Goal: Task Accomplishment & Management: Manage account settings

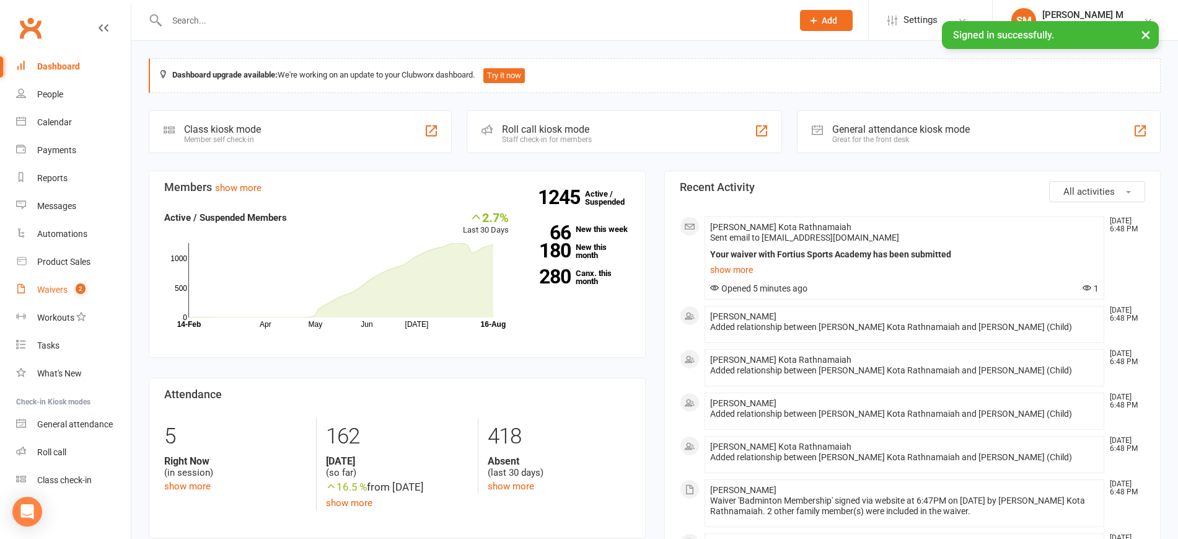
click at [45, 283] on link "Waivers 2" at bounding box center [73, 290] width 115 height 28
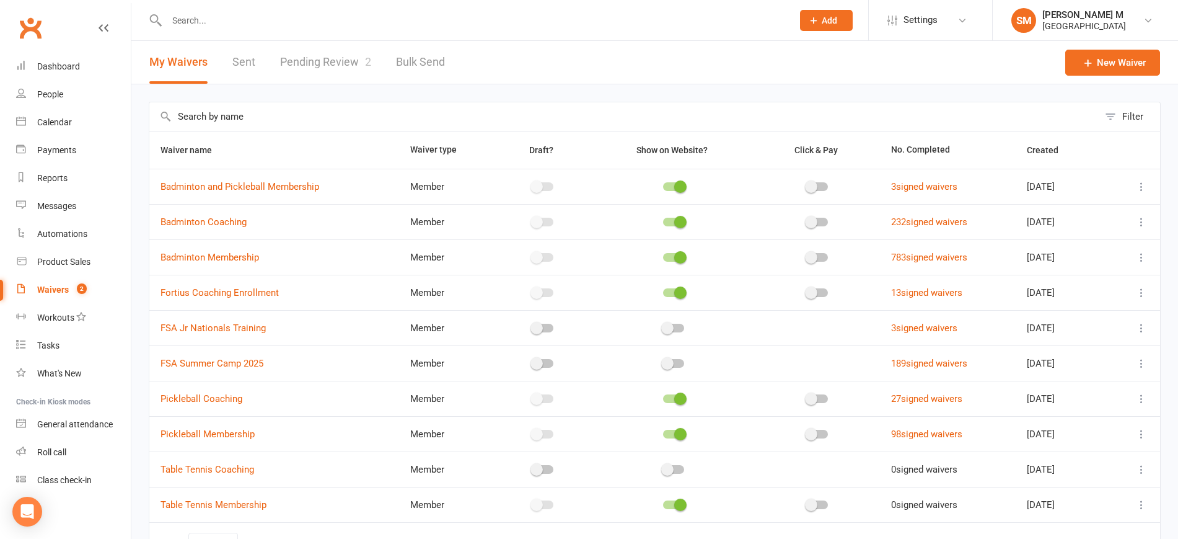
click at [344, 55] on link "Pending Review 2" at bounding box center [325, 62] width 91 height 43
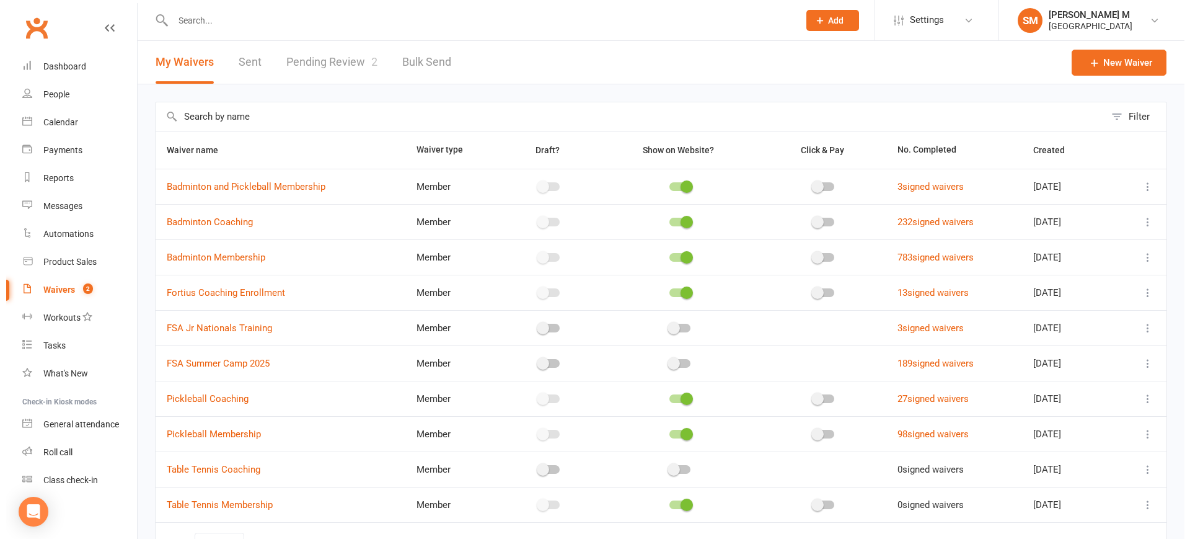
select select "100"
click span "[PERSON_NAME]"
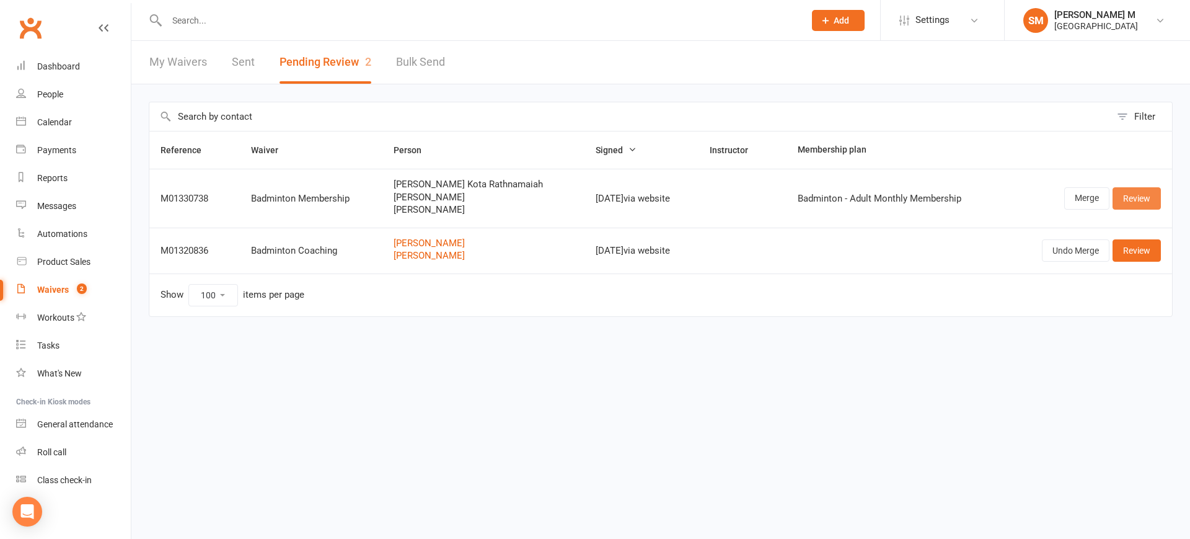
click at [1137, 202] on link "Review" at bounding box center [1137, 198] width 48 height 22
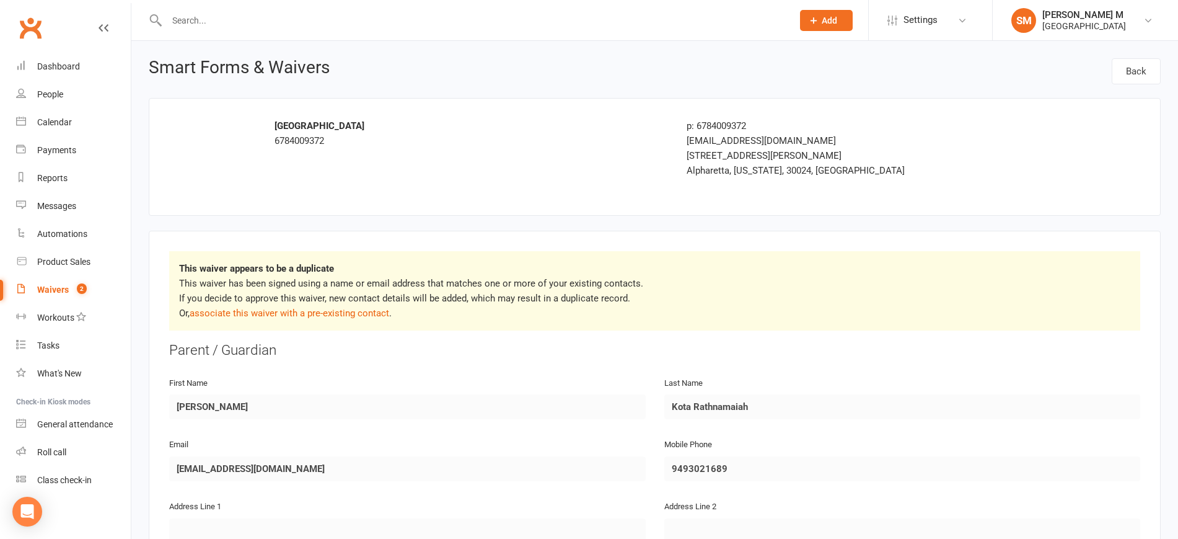
click at [298, 35] on div at bounding box center [466, 20] width 635 height 40
click at [297, 29] on div at bounding box center [466, 20] width 635 height 40
click at [244, 24] on input "text" at bounding box center [473, 20] width 621 height 17
paste input "[EMAIL_ADDRESS][DOMAIN_NAME]"
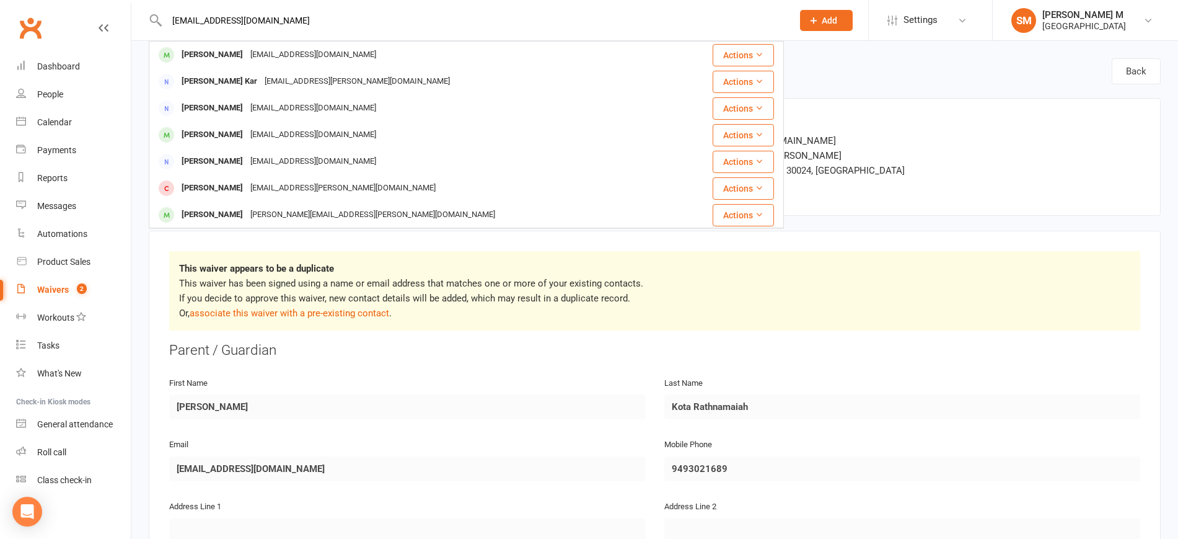
type input "[EMAIL_ADDRESS][DOMAIN_NAME]"
click at [915, 145] on div "fortius@fsaatl.com" at bounding box center [842, 140] width 311 height 15
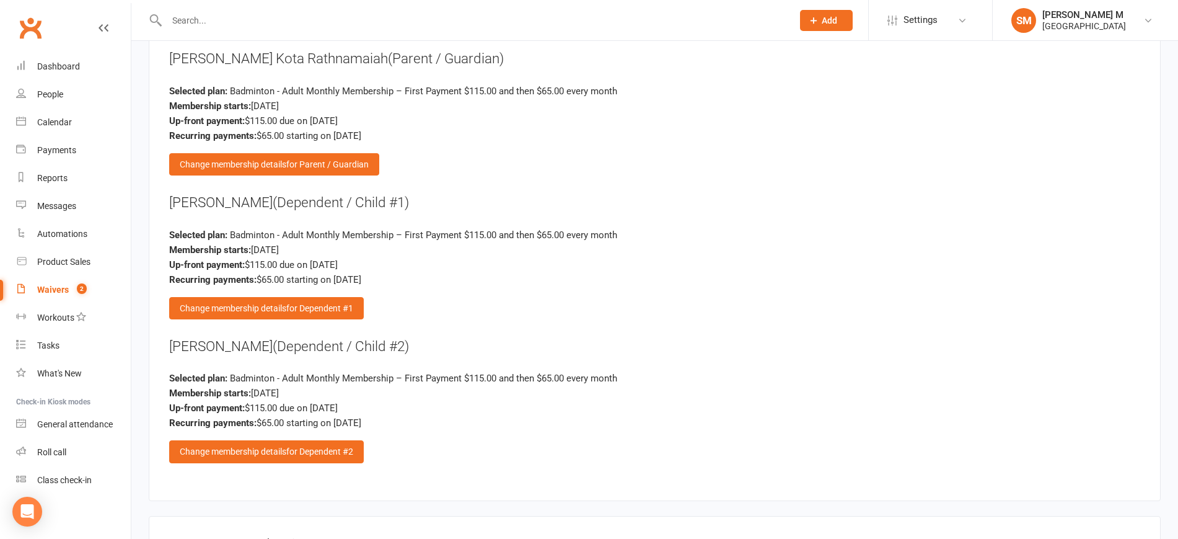
scroll to position [1840, 0]
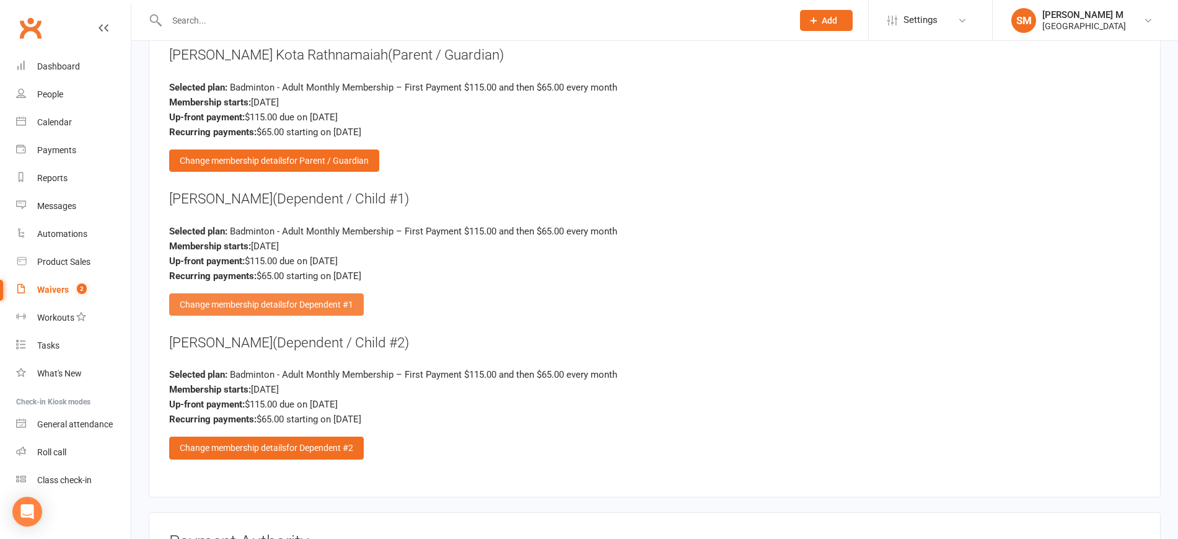
click at [214, 296] on div "Change membership details for Dependent #1" at bounding box center [266, 304] width 195 height 22
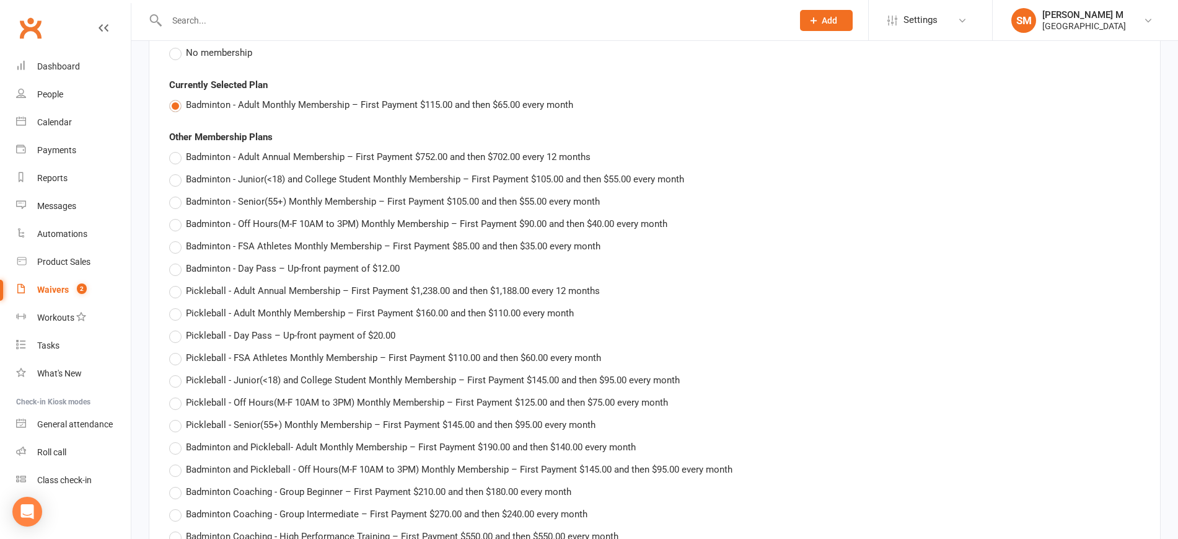
click at [234, 444] on span "Badminton and Pickleball- Adult Monthly Membership – First Payment $190.00 and …" at bounding box center [411, 445] width 450 height 13
click at [177, 439] on input "Badminton and Pickleball- Adult Monthly Membership – First Payment $190.00 and …" at bounding box center [173, 439] width 8 height 0
type input "Badminton and Pickleball- Adult Monthly Membership"
type input "190"
type input "140"
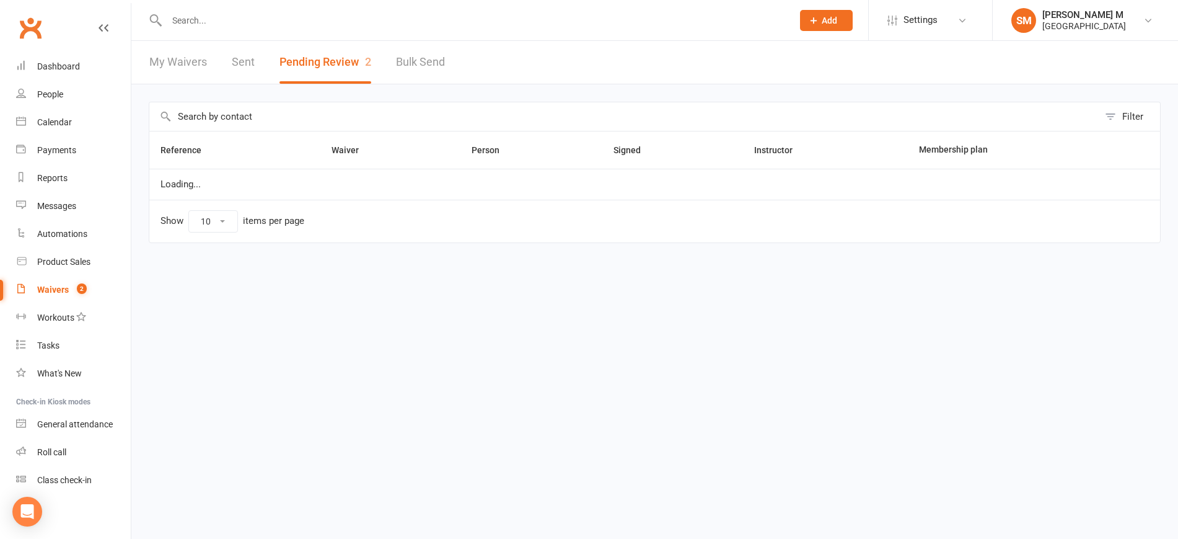
select select "100"
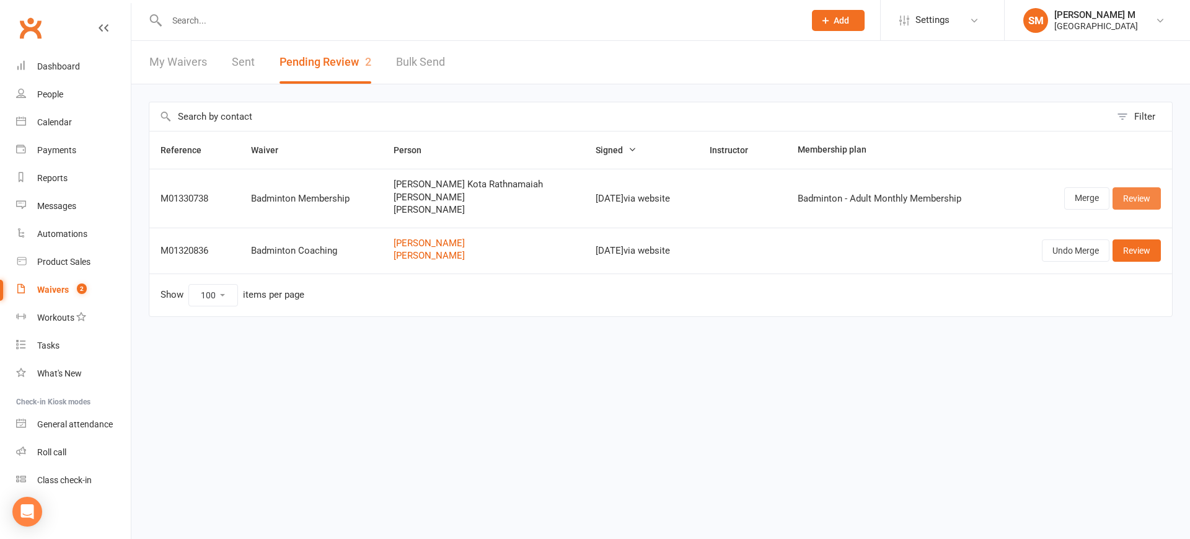
click at [1149, 203] on link "Review" at bounding box center [1137, 198] width 48 height 22
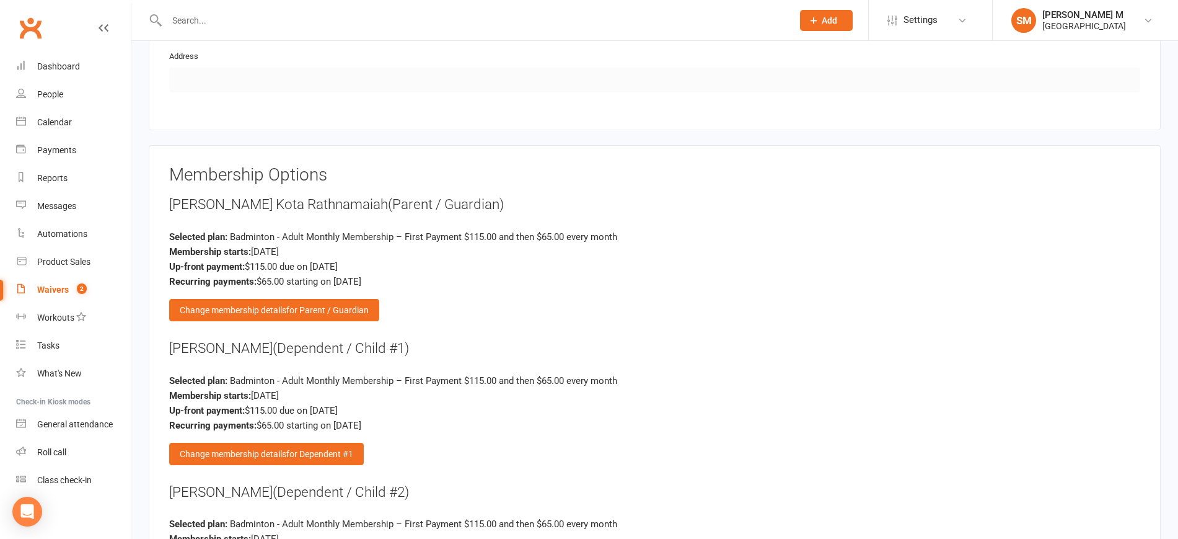
scroll to position [1705, 0]
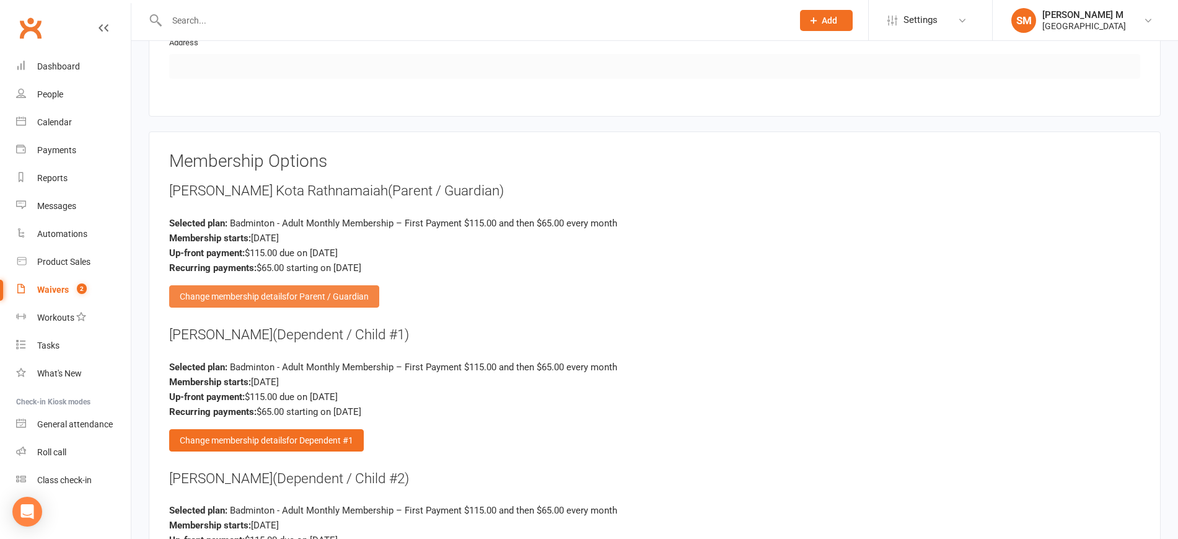
click at [260, 286] on div "Change membership details for Parent / Guardian" at bounding box center [274, 296] width 210 height 22
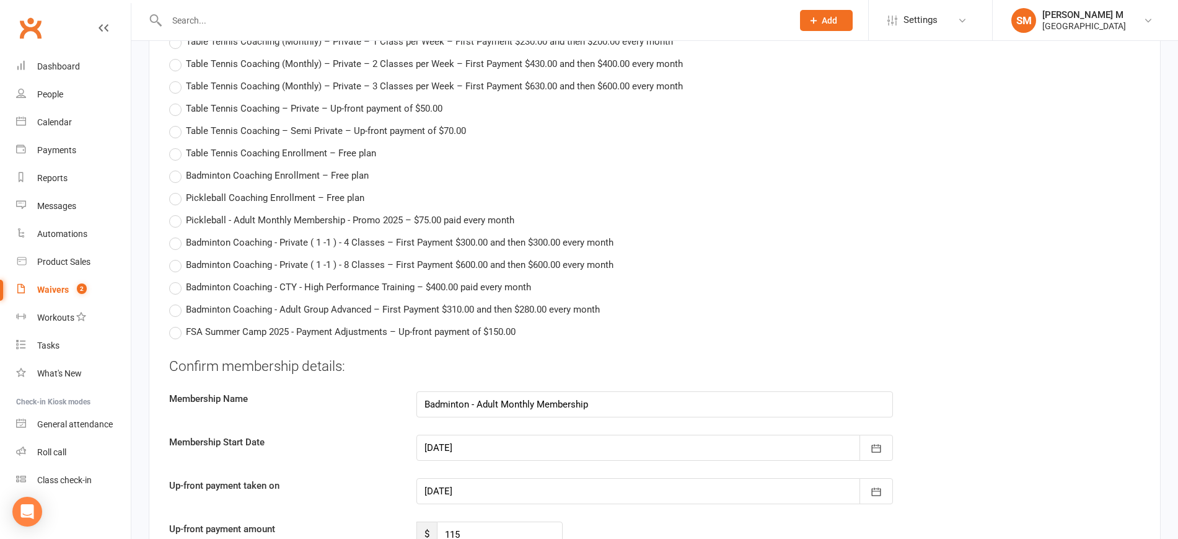
scroll to position [3364, 0]
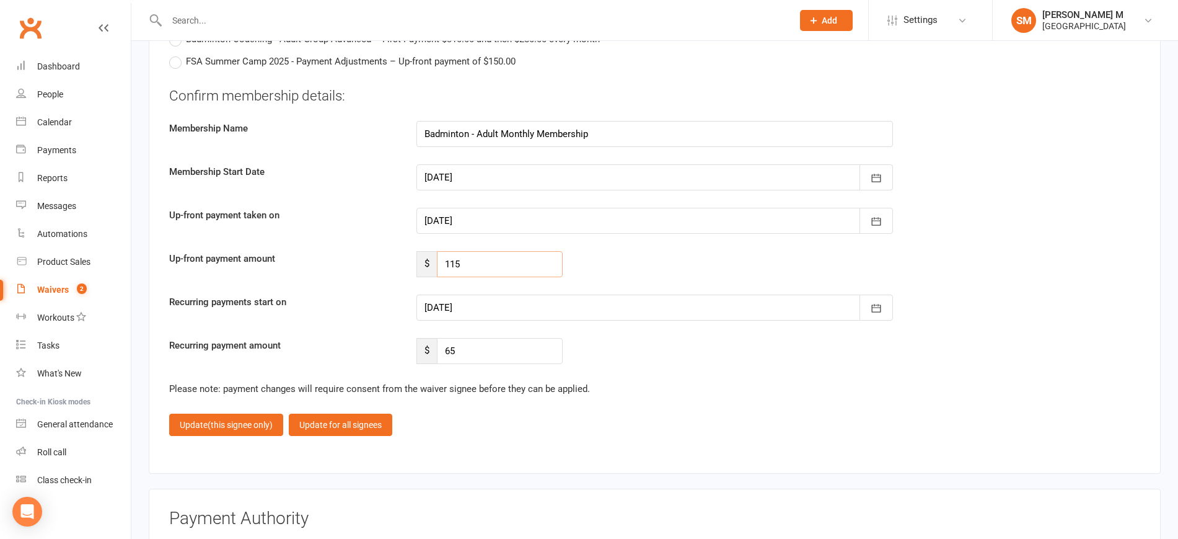
drag, startPoint x: 477, startPoint y: 267, endPoint x: 419, endPoint y: 267, distance: 57.6
click at [419, 267] on div "$ 115" at bounding box center [490, 264] width 146 height 26
type input "30"
click at [480, 355] on input "65" at bounding box center [500, 351] width 126 height 26
click at [527, 309] on div at bounding box center [655, 307] width 477 height 26
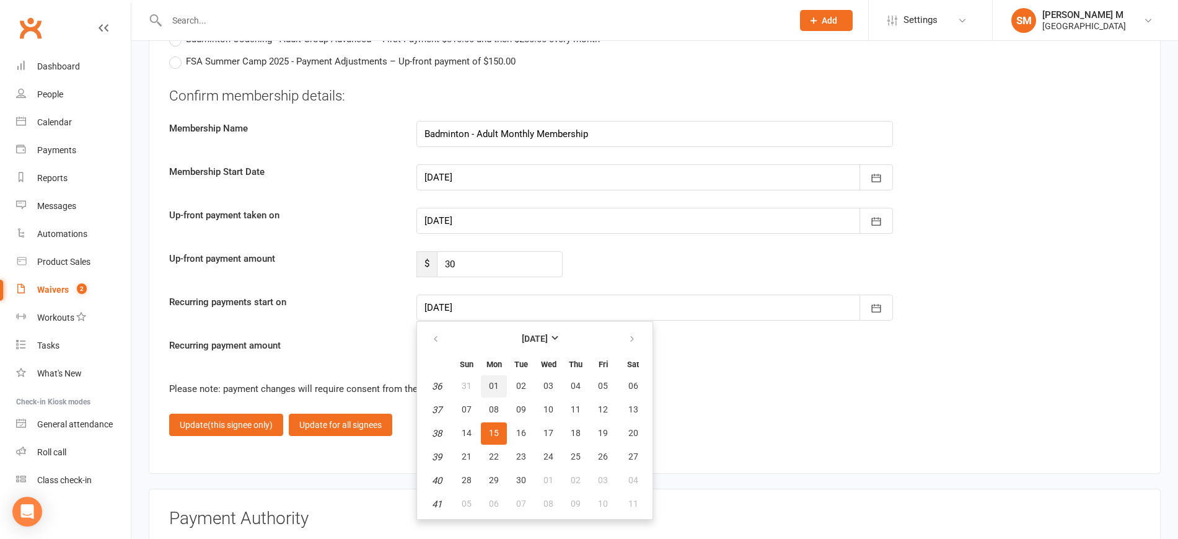
click at [502, 387] on button "01" at bounding box center [494, 386] width 26 height 22
type input "01 Sep 2025"
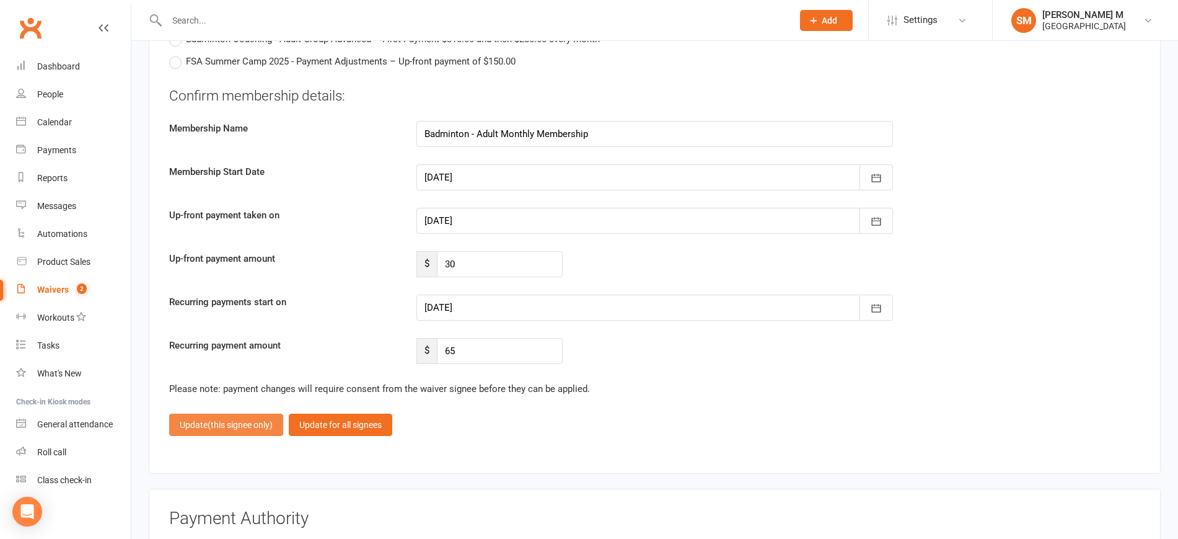
click at [225, 417] on button "Update (this signee only)" at bounding box center [226, 424] width 114 height 22
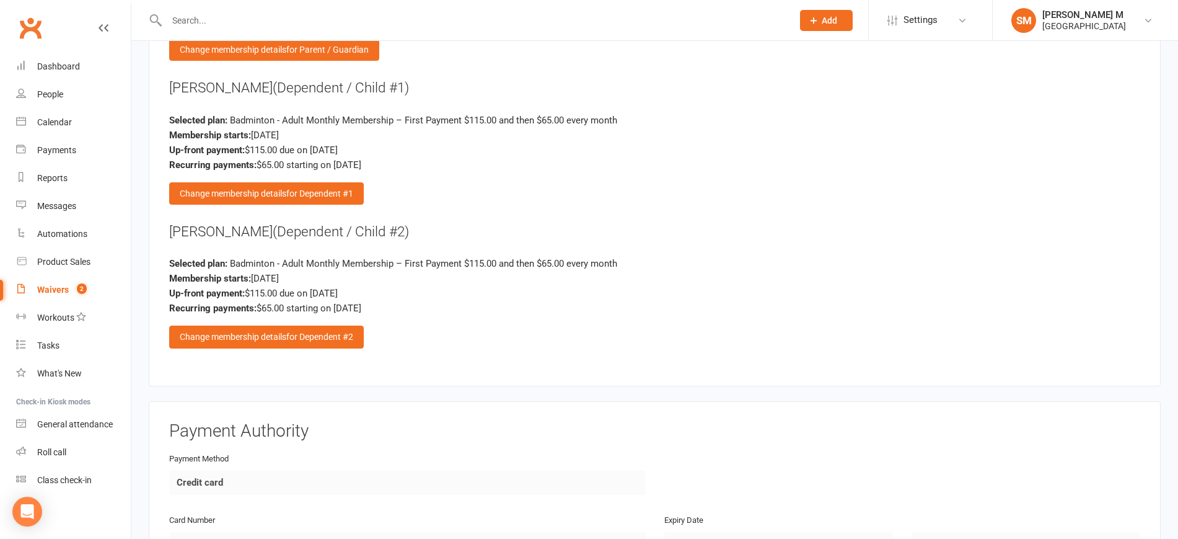
scroll to position [1750, 0]
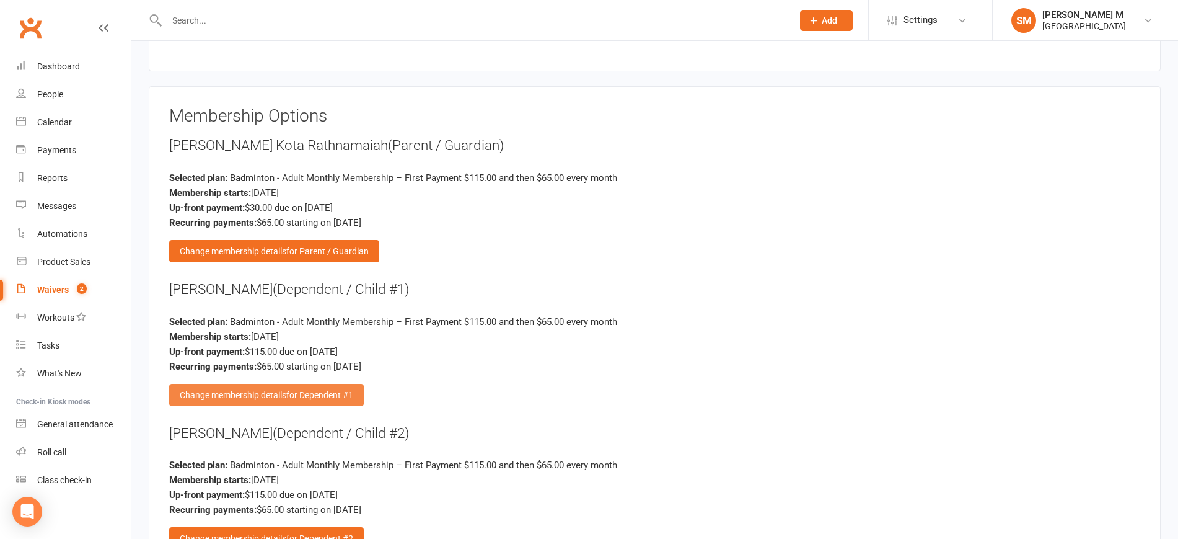
click at [327, 397] on span "for Dependent #1" at bounding box center [319, 395] width 67 height 10
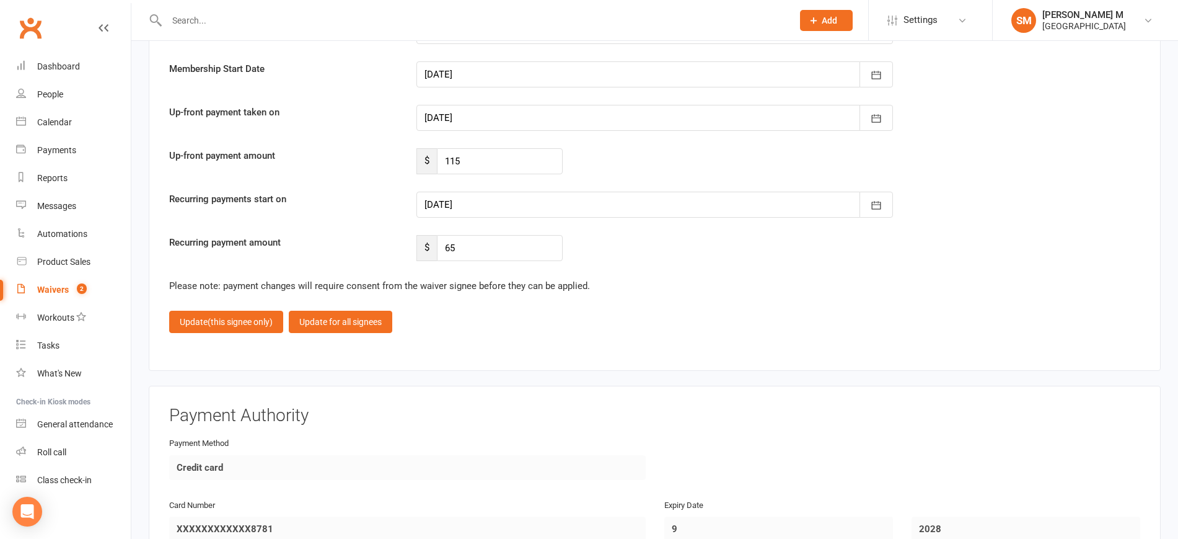
scroll to position [3408, 0]
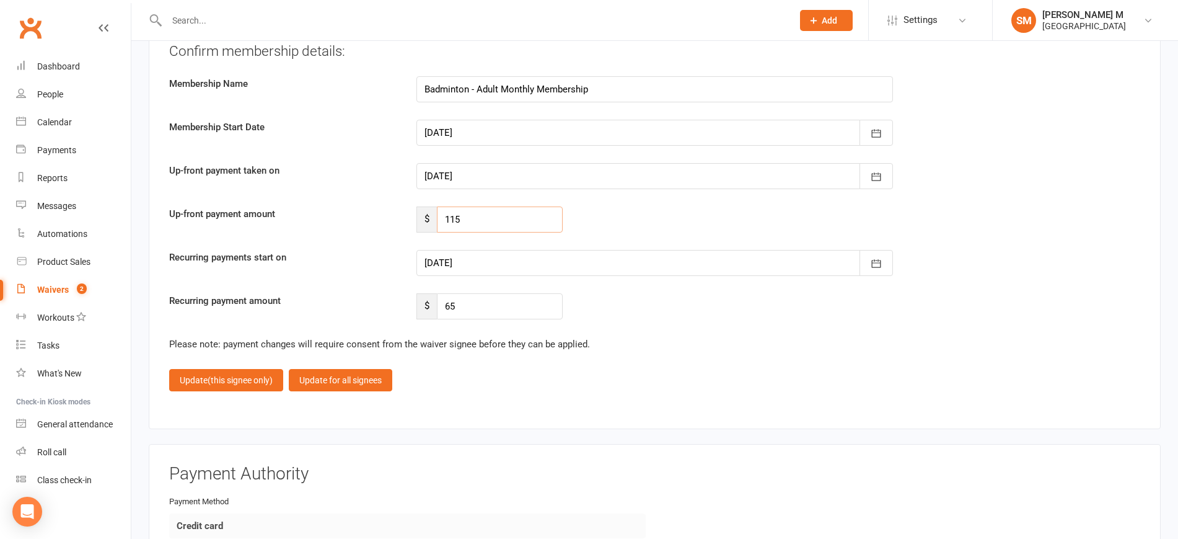
drag, startPoint x: 468, startPoint y: 221, endPoint x: 415, endPoint y: 229, distance: 53.3
click at [415, 229] on div "$ 115" at bounding box center [489, 219] width 165 height 26
type input "25"
drag, startPoint x: 490, startPoint y: 308, endPoint x: 390, endPoint y: 315, distance: 100.7
click at [390, 315] on div "Recurring payment amount $ 65" at bounding box center [655, 306] width 990 height 26
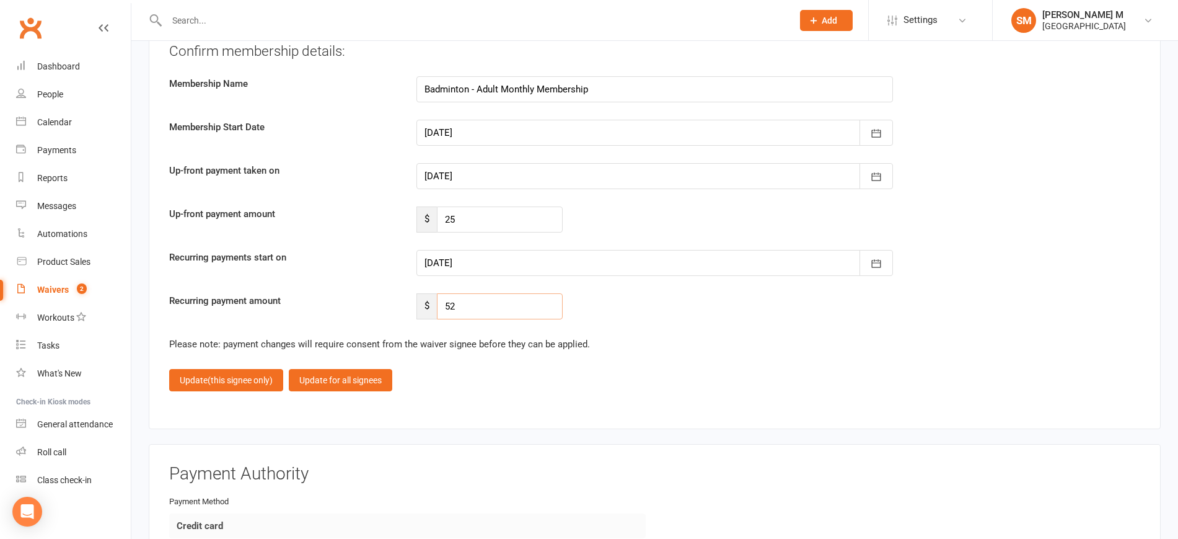
type input "52"
click at [532, 257] on div at bounding box center [655, 263] width 477 height 26
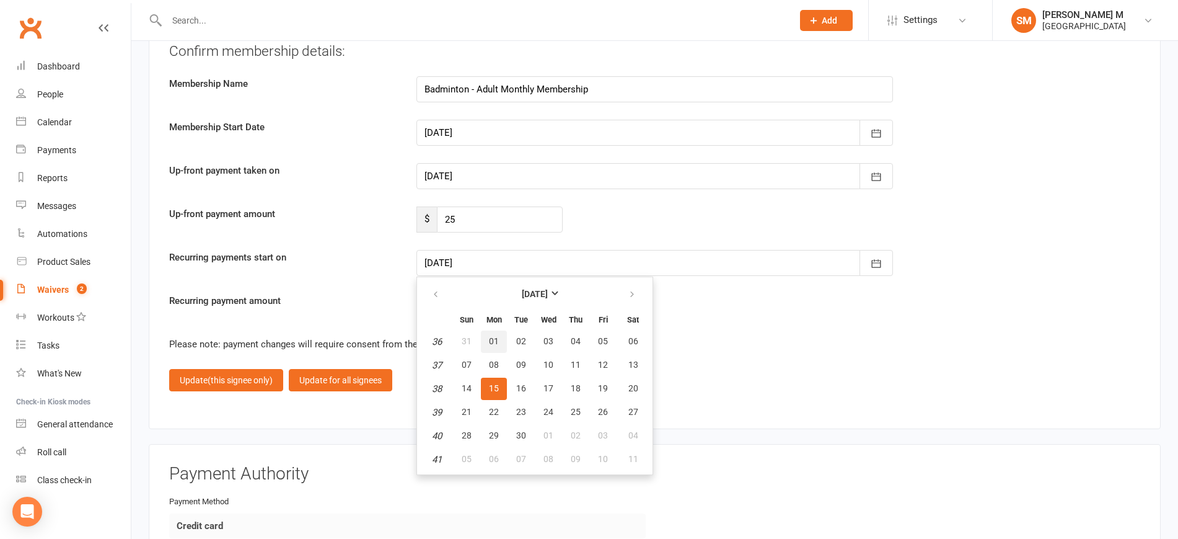
click at [496, 332] on button "01" at bounding box center [494, 341] width 26 height 22
type input "01 Sep 2025"
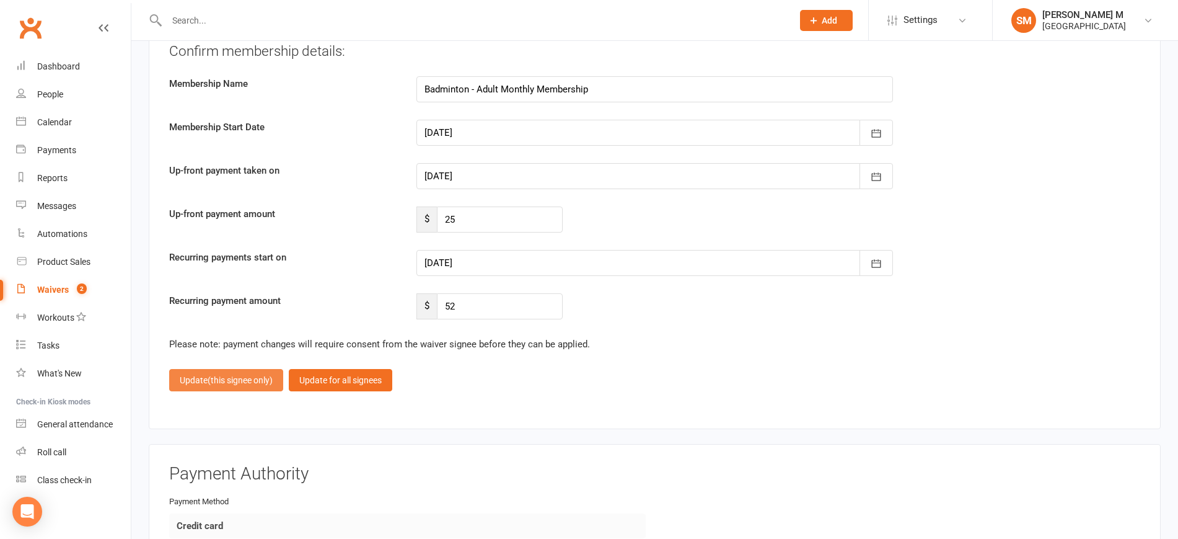
click at [218, 387] on button "Update (this signee only)" at bounding box center [226, 380] width 114 height 22
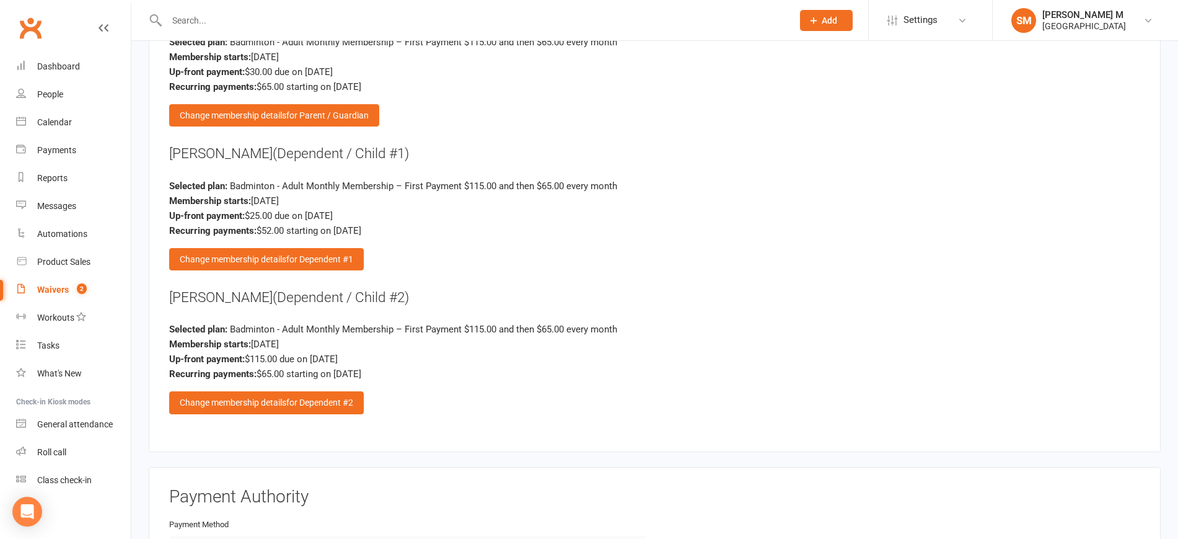
scroll to position [1948, 0]
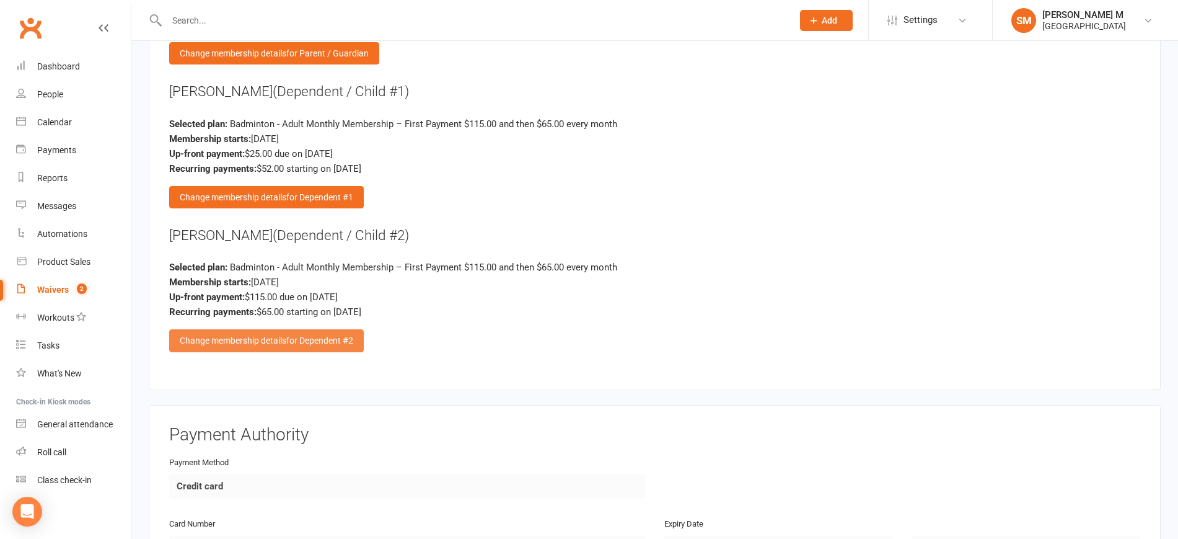
click at [340, 344] on span "for Dependent #2" at bounding box center [319, 340] width 67 height 10
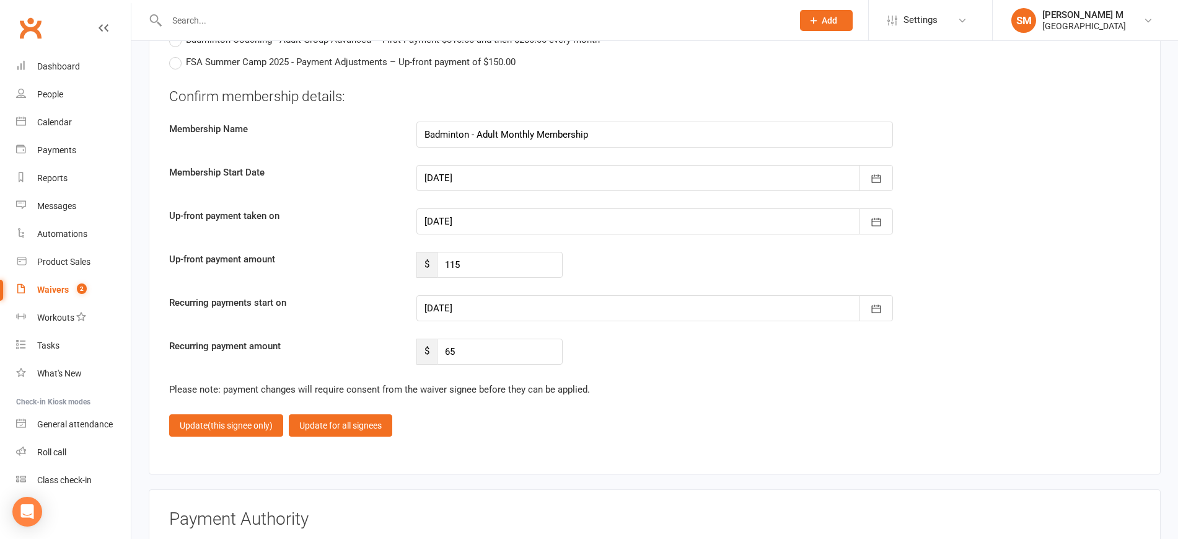
scroll to position [3400, 0]
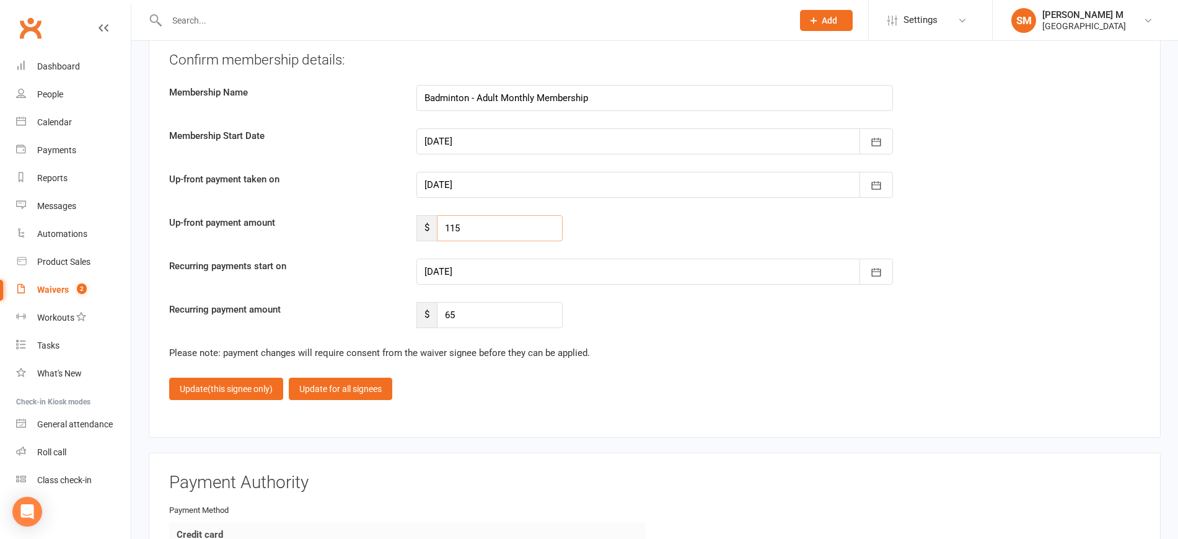
drag, startPoint x: 472, startPoint y: 225, endPoint x: 394, endPoint y: 229, distance: 77.6
click at [394, 229] on div "Up-front payment amount $ 115" at bounding box center [655, 228] width 990 height 26
type input "25"
click at [500, 269] on div at bounding box center [655, 271] width 477 height 26
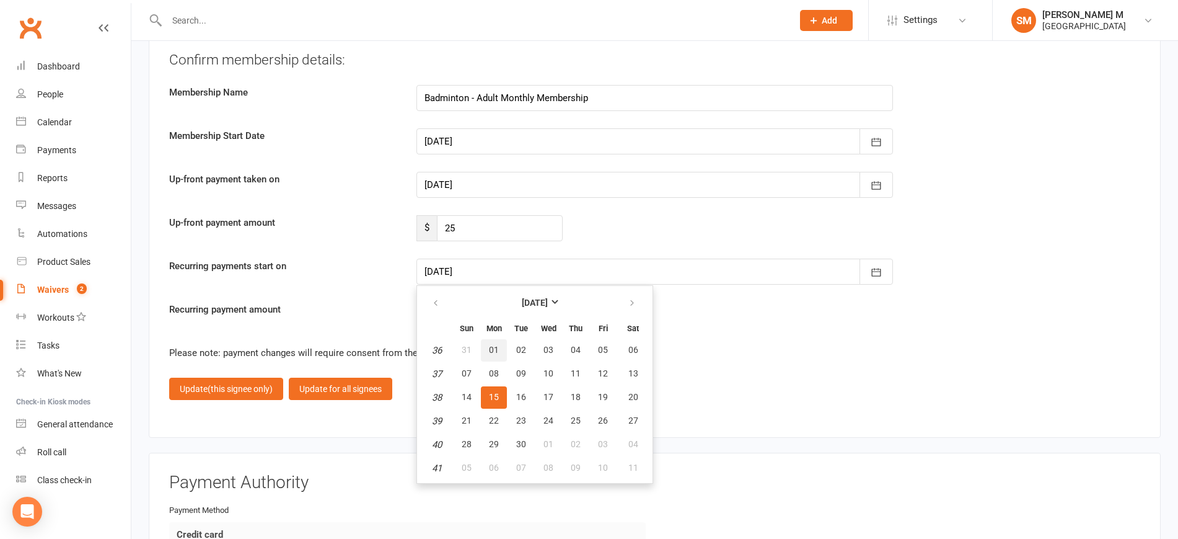
click at [497, 356] on button "01" at bounding box center [494, 350] width 26 height 22
type input "01 Sep 2025"
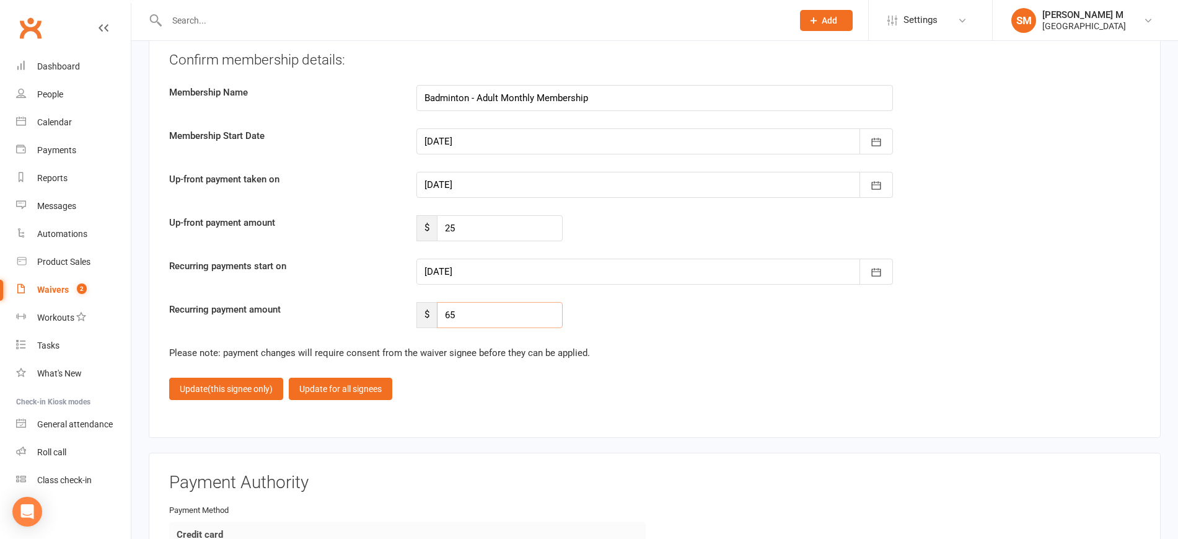
drag, startPoint x: 489, startPoint y: 311, endPoint x: 400, endPoint y: 315, distance: 88.8
click at [400, 315] on div "Recurring payment amount $ 65" at bounding box center [655, 315] width 990 height 26
type input "52"
click at [240, 384] on span "(this signee only)" at bounding box center [240, 389] width 65 height 10
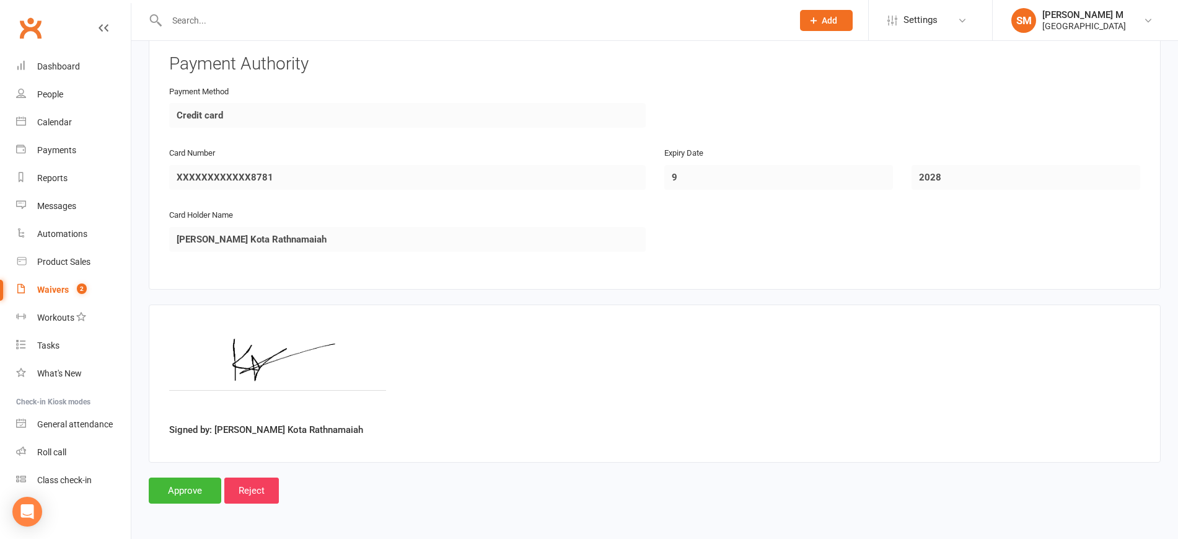
scroll to position [2318, 0]
click at [199, 487] on input "Approve" at bounding box center [185, 490] width 73 height 26
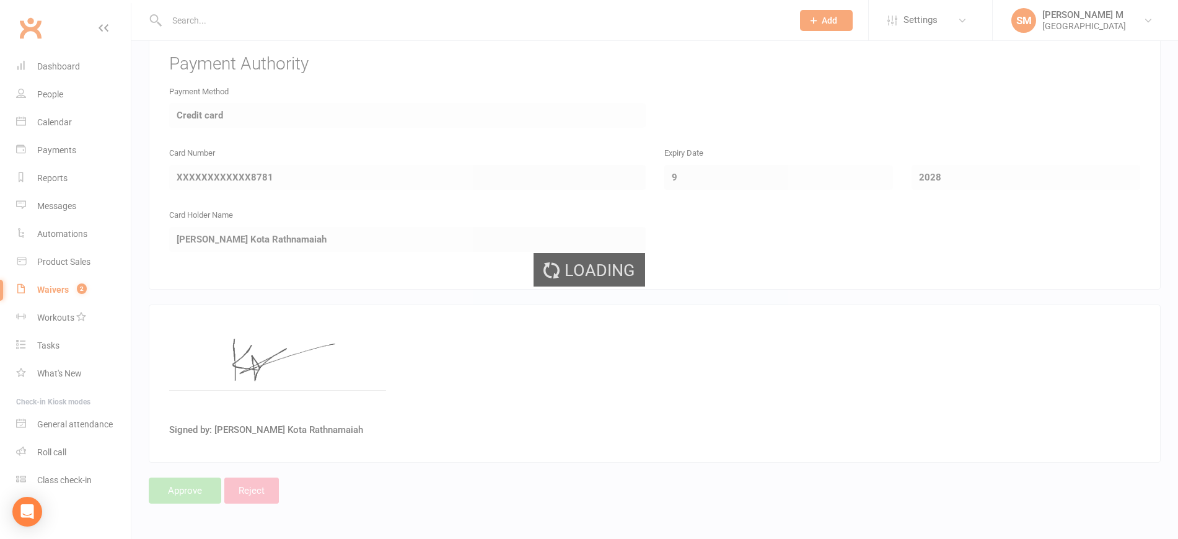
select select "100"
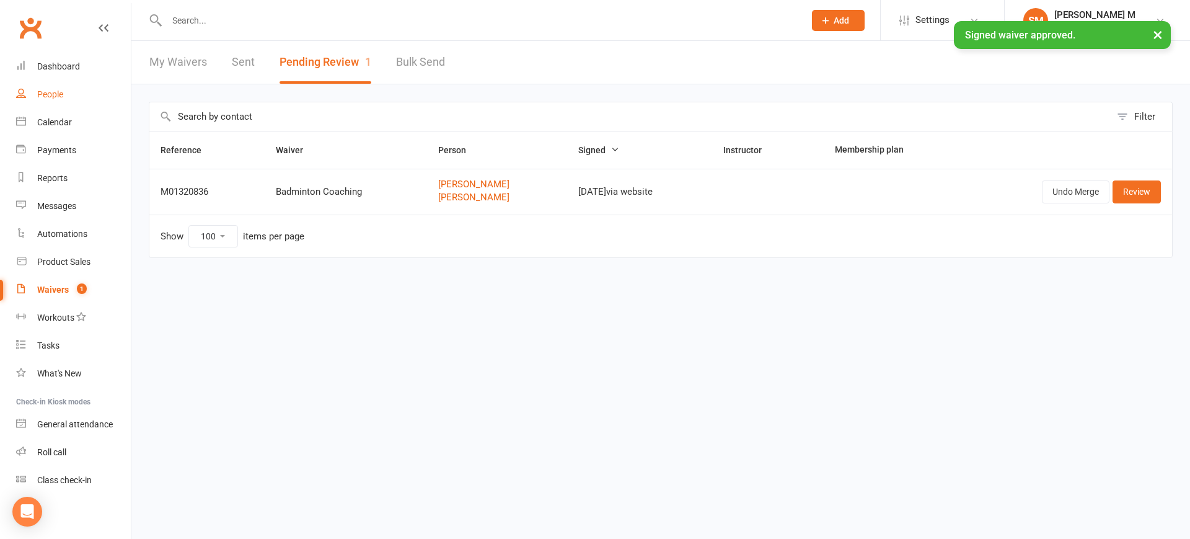
click at [56, 99] on div "People" at bounding box center [50, 94] width 26 height 10
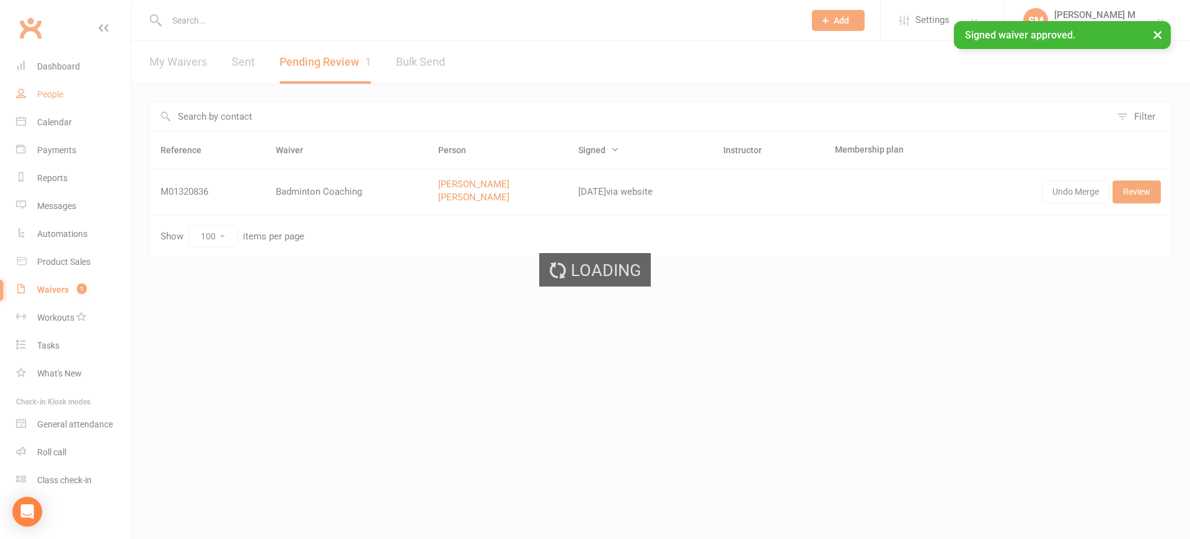
select select "100"
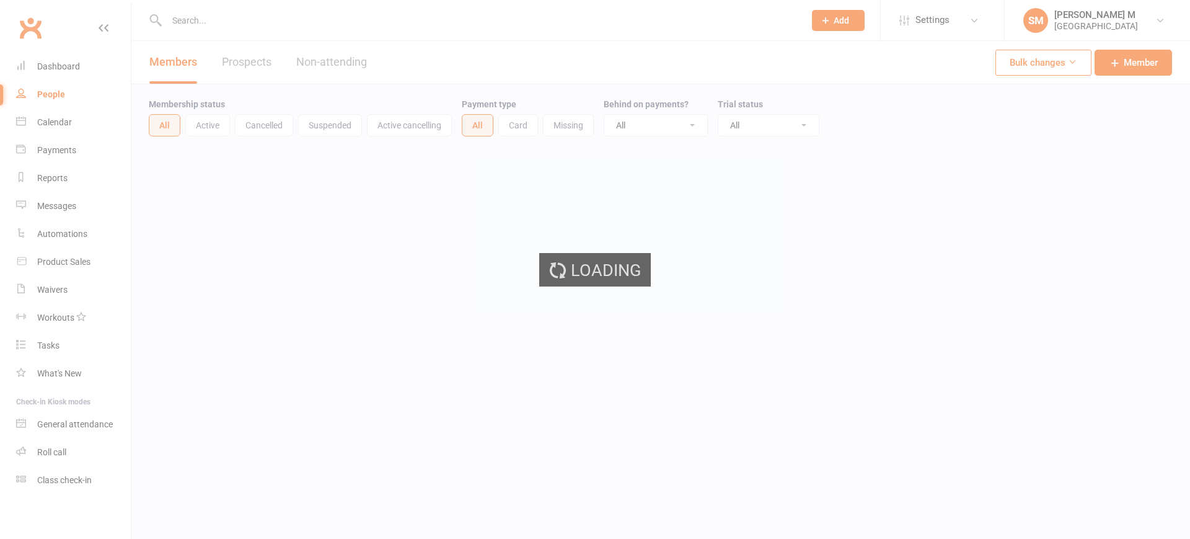
select select "100"
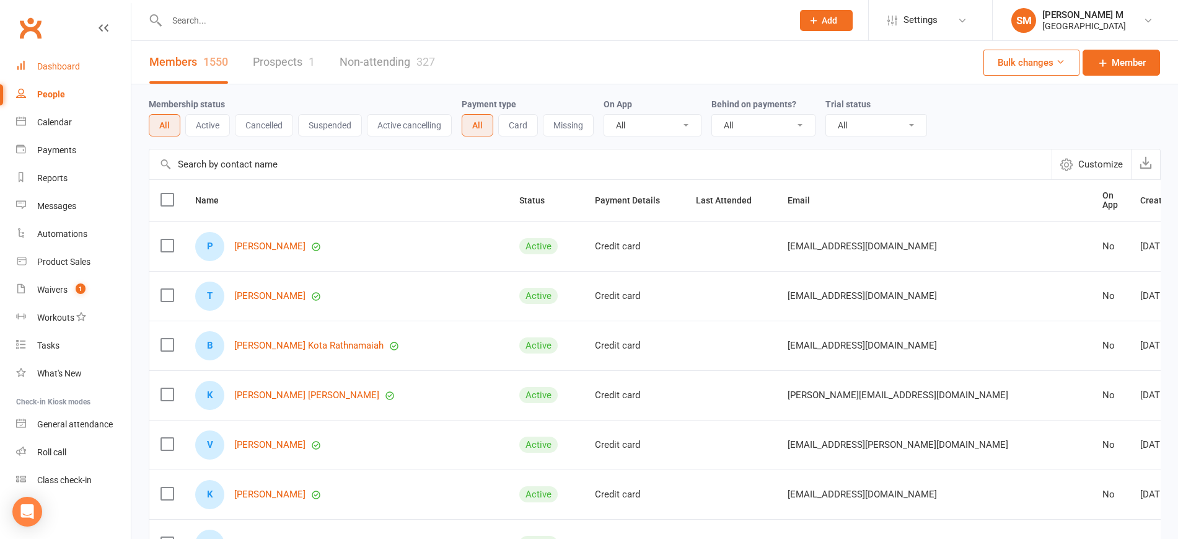
click at [60, 61] on div "Dashboard" at bounding box center [58, 66] width 43 height 10
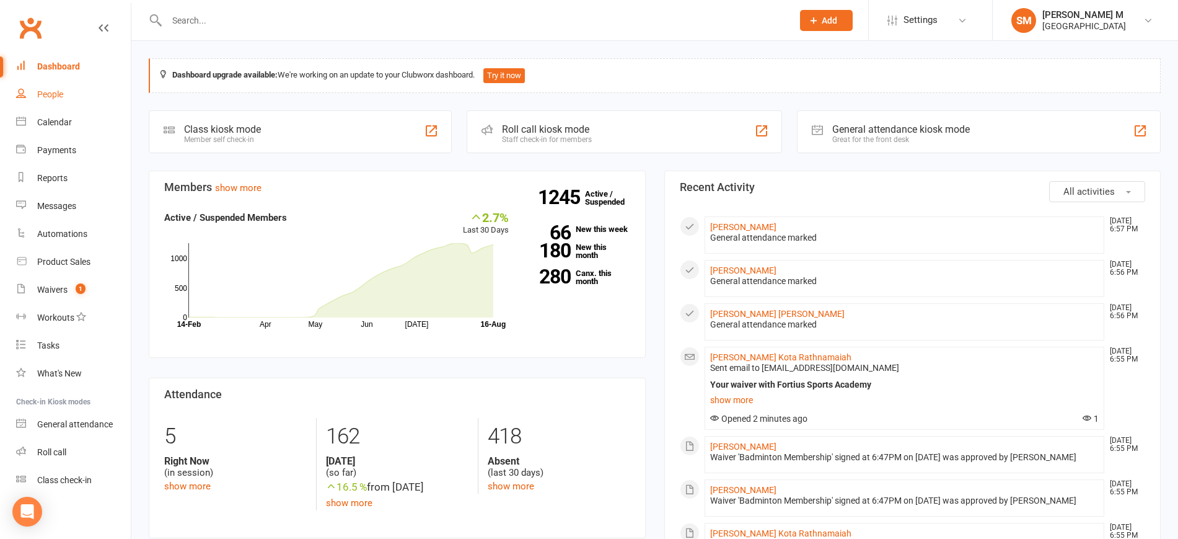
click at [46, 97] on div "People" at bounding box center [50, 94] width 26 height 10
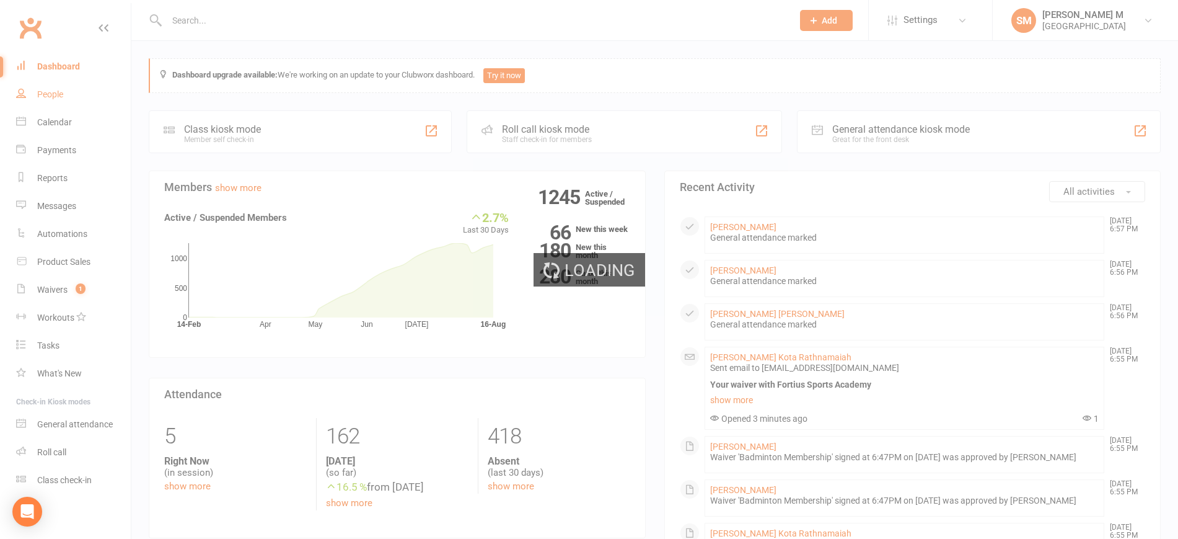
select select "100"
